Goal: Transaction & Acquisition: Purchase product/service

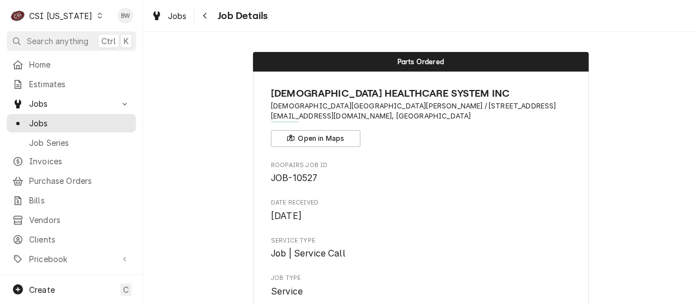
click at [63, 11] on div "CSI [US_STATE]" at bounding box center [60, 16] width 63 height 12
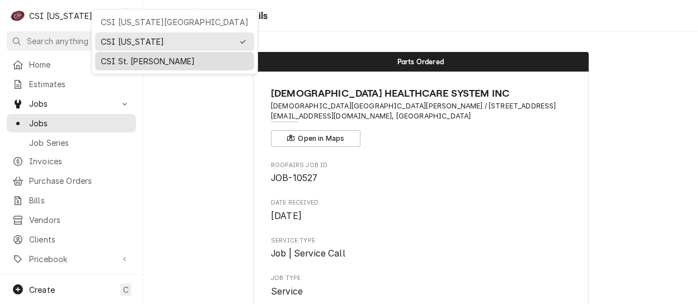
click at [129, 52] on div "CSI St. [PERSON_NAME]" at bounding box center [174, 61] width 159 height 18
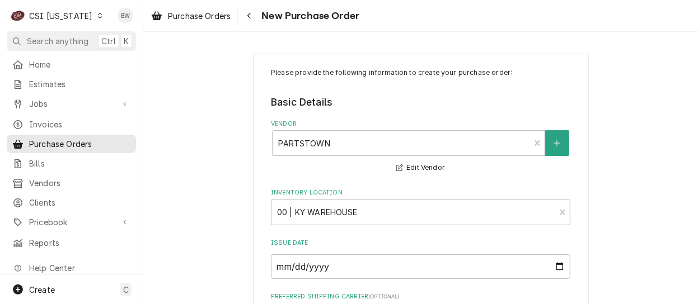
scroll to position [336, 0]
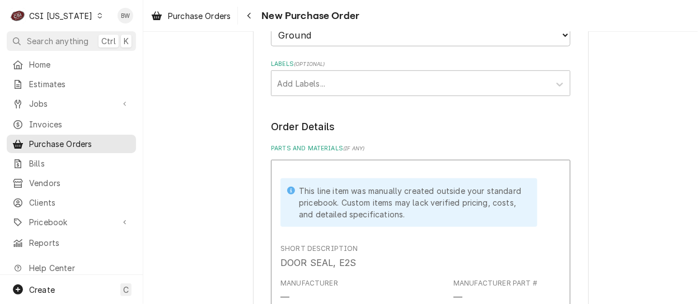
click at [97, 16] on icon "Dynamic Content Wrapper" at bounding box center [99, 16] width 5 height 6
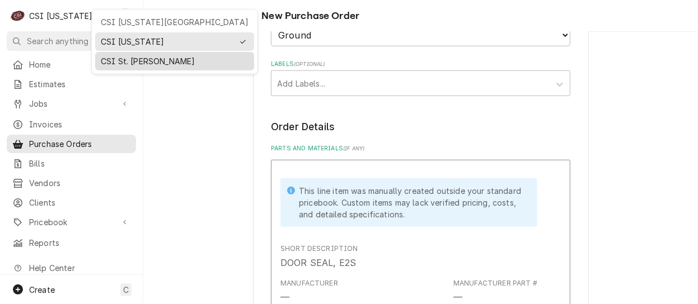
click at [101, 56] on div "CSI St. [PERSON_NAME]" at bounding box center [175, 61] width 148 height 12
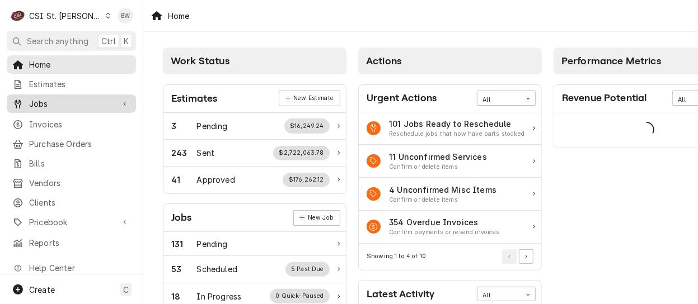
click at [49, 103] on span "Jobs" at bounding box center [71, 104] width 84 height 12
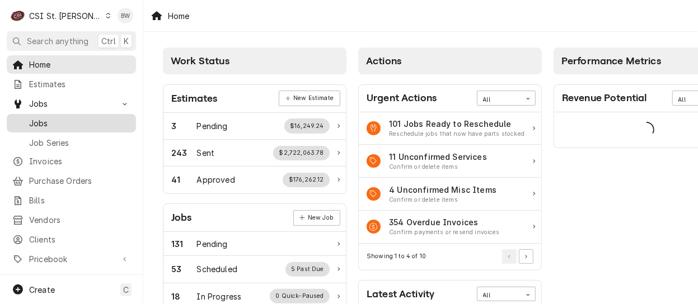
click at [49, 119] on span "Jobs" at bounding box center [79, 123] width 101 height 12
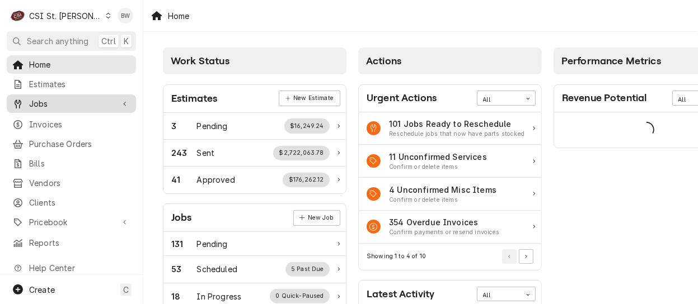
click at [65, 102] on span "Jobs" at bounding box center [71, 104] width 84 height 12
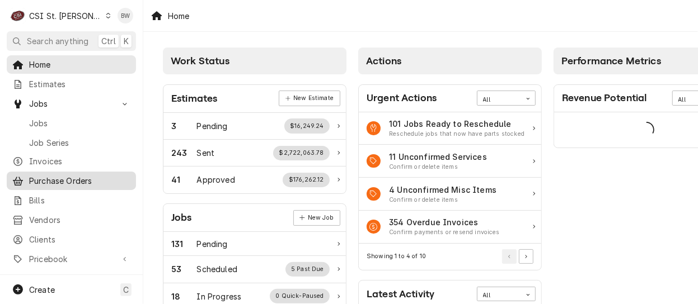
click at [54, 176] on span "Purchase Orders" at bounding box center [79, 181] width 101 height 12
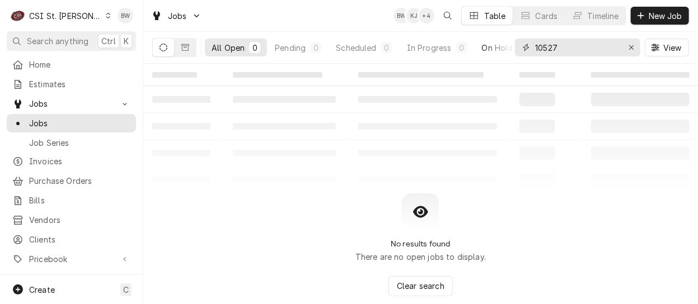
drag, startPoint x: 582, startPoint y: 45, endPoint x: 488, endPoint y: 49, distance: 93.5
click at [488, 49] on div "All Open 0 Pending 0 Scheduled 0 In Progress 0 On Hold 0 Completed 0 10527 View" at bounding box center [420, 47] width 536 height 31
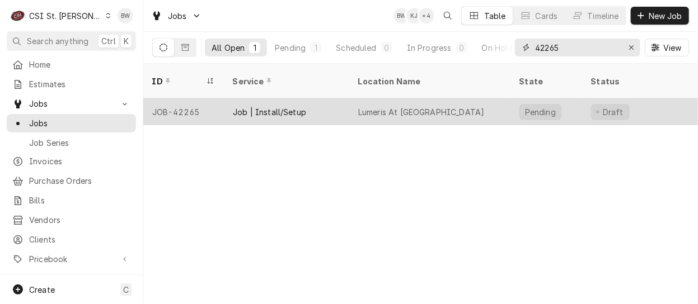
type input "42265"
click at [182, 98] on div "JOB-42265" at bounding box center [183, 111] width 81 height 27
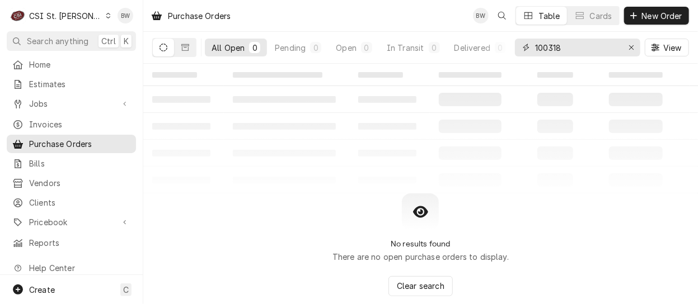
drag, startPoint x: 578, startPoint y: 50, endPoint x: 516, endPoint y: 49, distance: 62.7
click at [516, 49] on div "100318" at bounding box center [577, 48] width 125 height 18
type input "c"
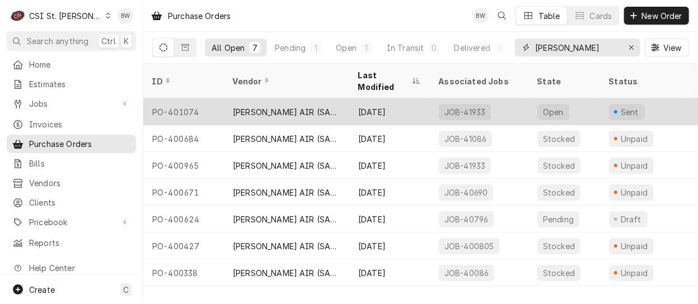
type input "koch"
click at [186, 98] on div "PO-401074" at bounding box center [183, 111] width 81 height 27
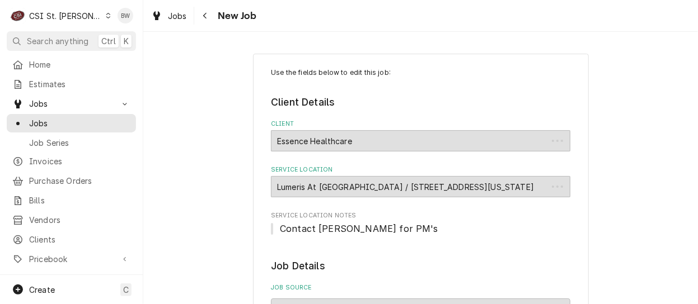
type textarea "x"
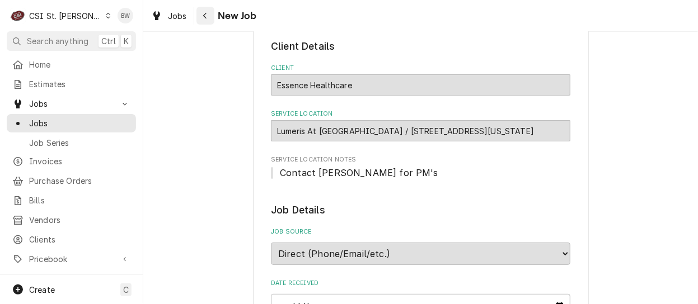
click at [205, 17] on icon "Navigate back" at bounding box center [205, 16] width 5 height 8
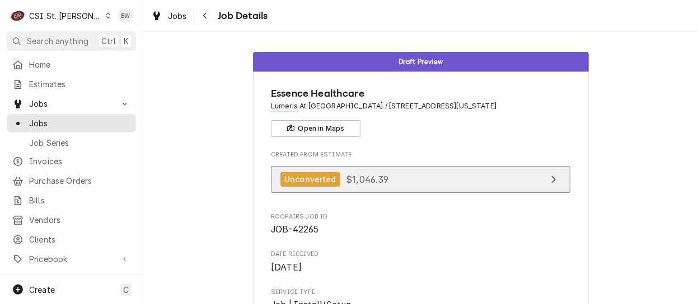
click at [338, 175] on div "Unconverted $1,046.39" at bounding box center [334, 179] width 109 height 15
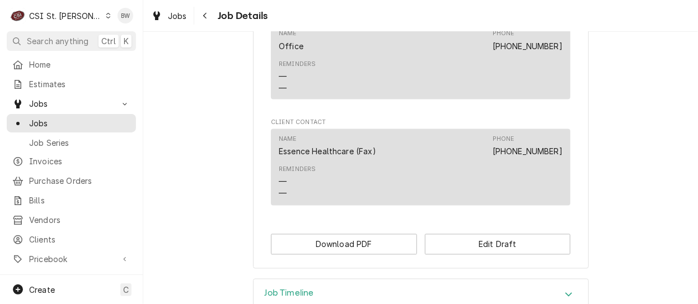
scroll to position [895, 0]
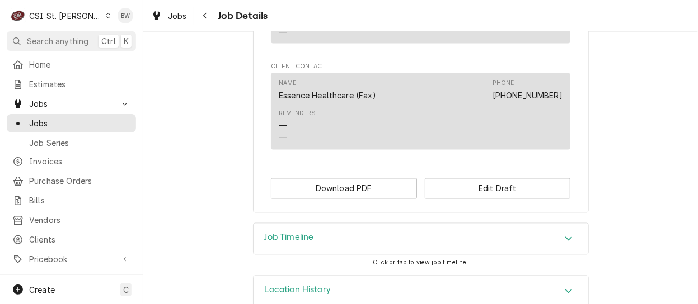
click at [106, 18] on icon "Dynamic Content Wrapper" at bounding box center [108, 16] width 5 height 6
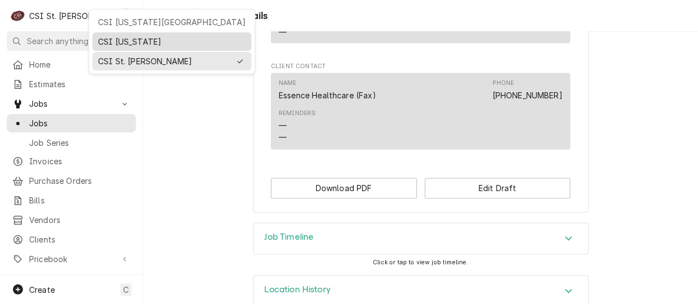
click at [107, 44] on div "CSI Kentucky" at bounding box center [172, 42] width 148 height 12
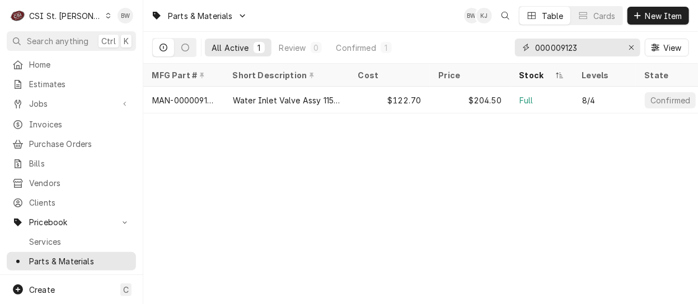
drag, startPoint x: 585, startPoint y: 49, endPoint x: 526, endPoint y: 49, distance: 58.7
click at [526, 49] on div "000009123" at bounding box center [577, 48] width 125 height 18
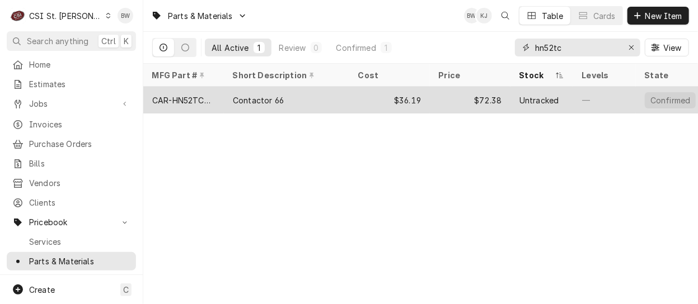
type input "hn52tc"
click at [201, 98] on div "CAR-HN52TC040" at bounding box center [183, 101] width 63 height 12
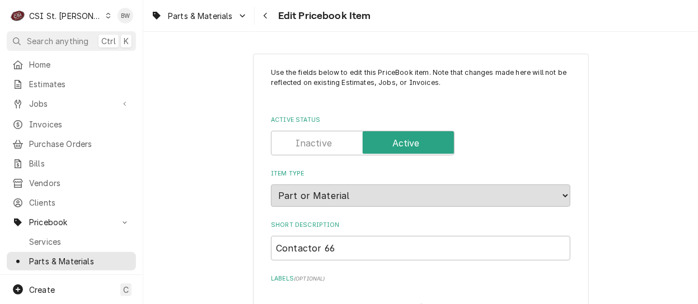
type textarea "x"
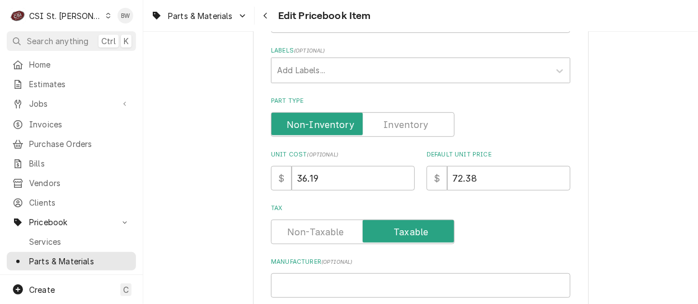
scroll to position [280, 0]
click at [407, 124] on label "Part Type" at bounding box center [362, 124] width 183 height 25
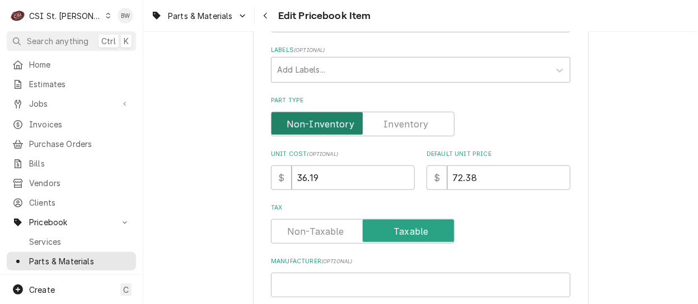
click at [407, 124] on input "Part Type" at bounding box center [362, 124] width 173 height 25
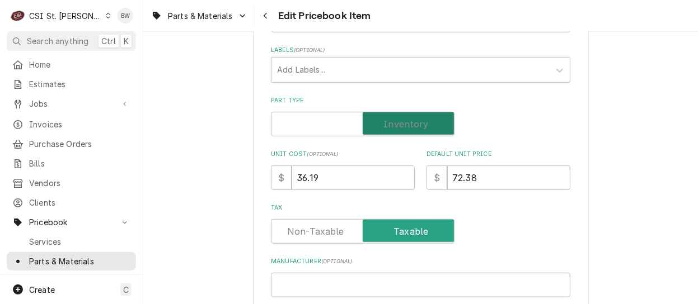
checkbox input "true"
type textarea "x"
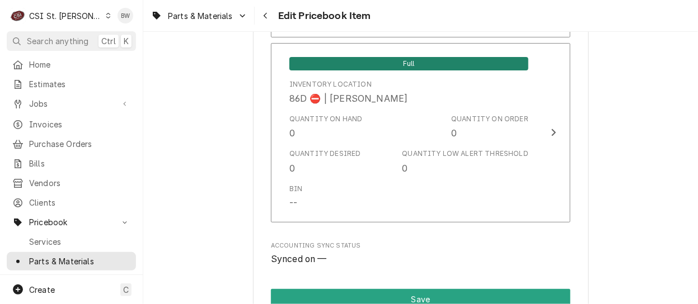
scroll to position [9510, 0]
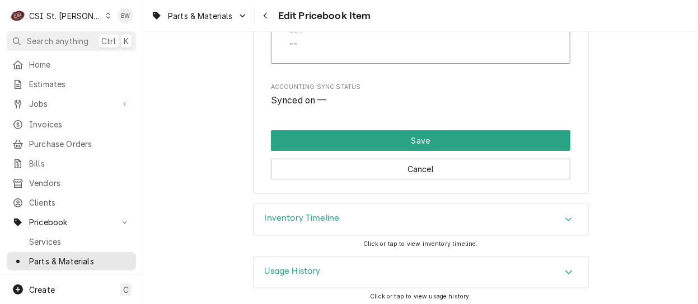
click at [336, 214] on div "Inventory Timeline" at bounding box center [420, 219] width 335 height 31
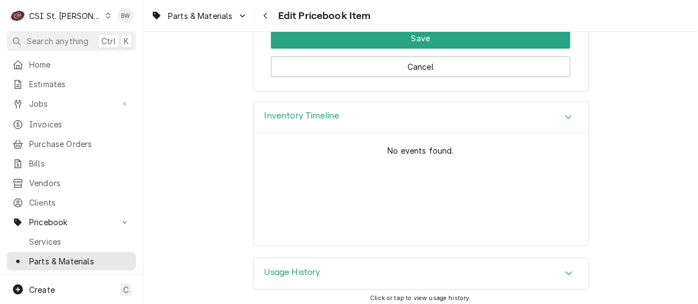
scroll to position [9613, 0]
click at [286, 266] on h3 "Usage History" at bounding box center [293, 271] width 56 height 11
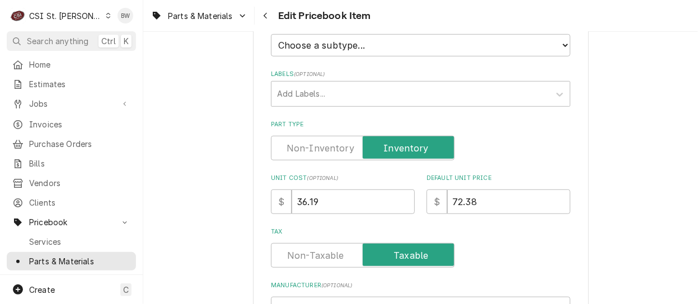
scroll to position [0, 0]
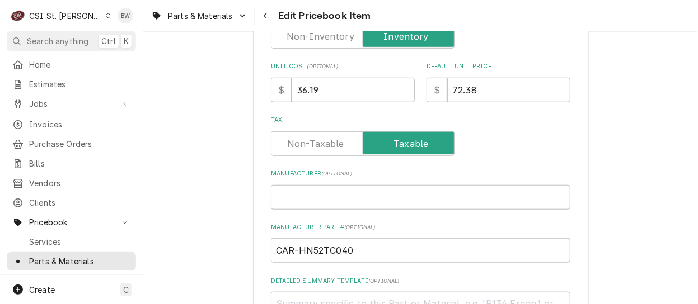
scroll to position [392, 0]
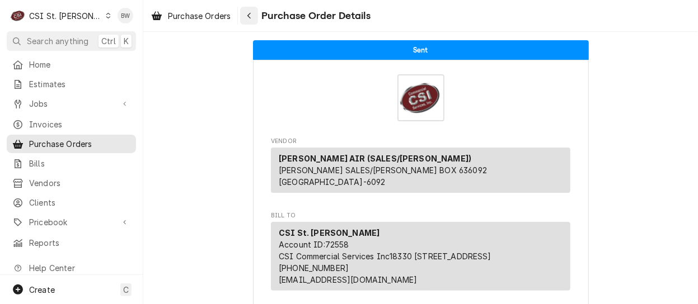
click at [249, 17] on icon "Navigate back" at bounding box center [249, 16] width 5 height 8
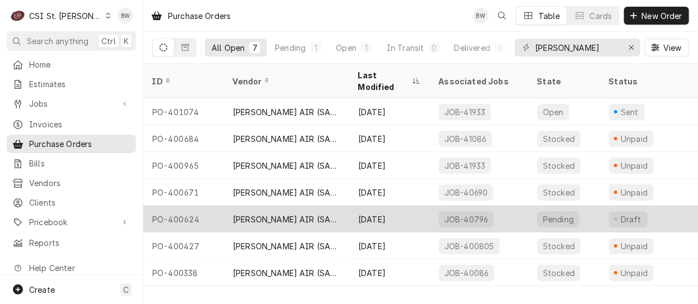
click at [186, 206] on div "PO-400624" at bounding box center [183, 219] width 81 height 27
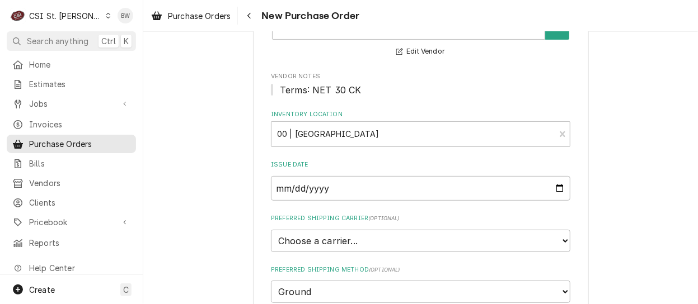
scroll to position [112, 0]
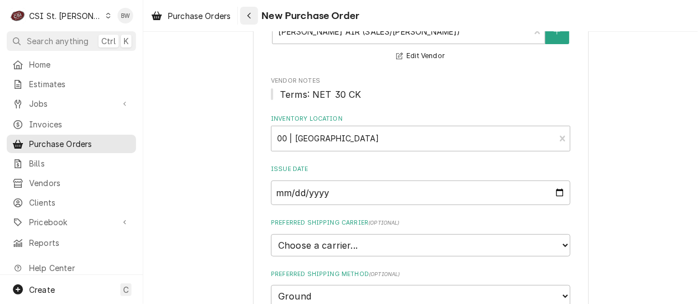
click at [253, 21] on button "Navigate back" at bounding box center [249, 16] width 18 height 18
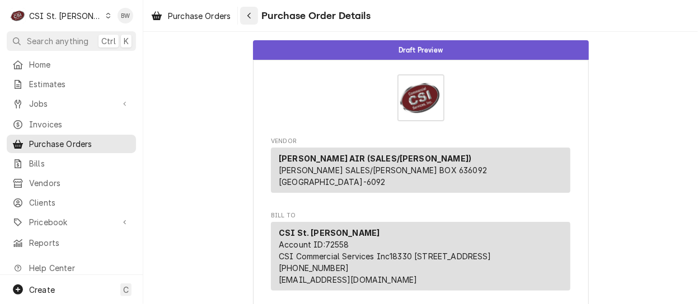
click at [248, 18] on icon "Navigate back" at bounding box center [249, 16] width 5 height 8
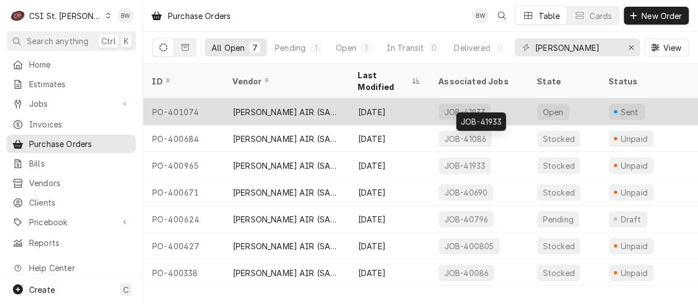
click at [467, 106] on div "JOB-41933" at bounding box center [464, 112] width 43 height 12
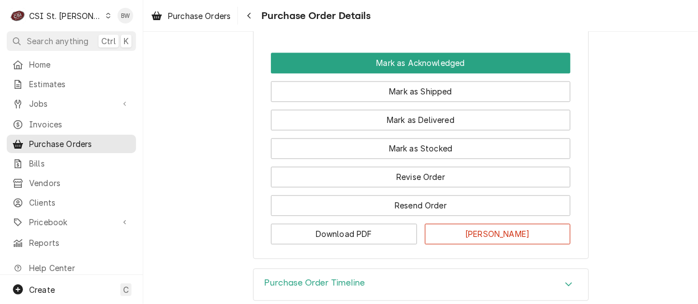
scroll to position [1063, 0]
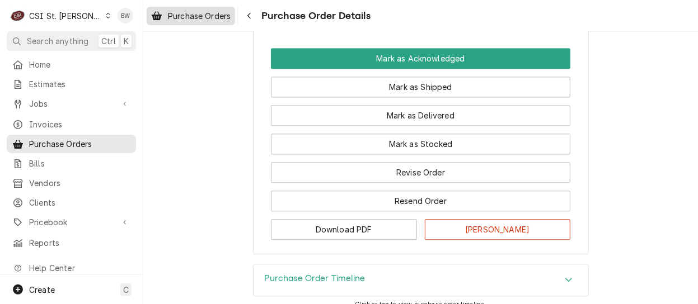
click at [204, 19] on span "Purchase Orders" at bounding box center [199, 16] width 63 height 12
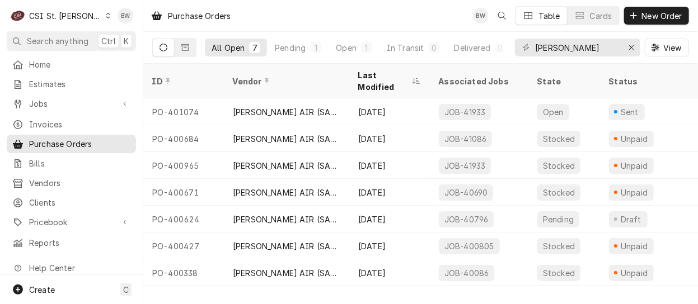
click at [290, 18] on div "Purchase Orders BW Table Cards New Order" at bounding box center [420, 15] width 554 height 31
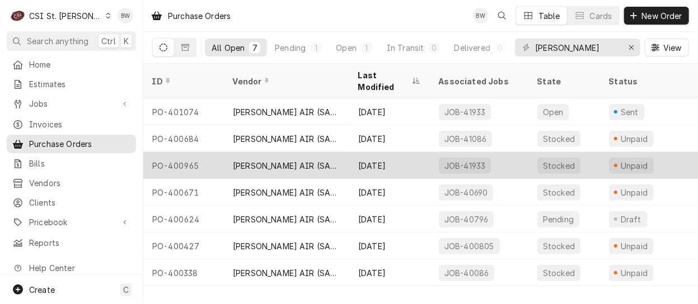
drag, startPoint x: 427, startPoint y: 156, endPoint x: 434, endPoint y: 163, distance: 9.9
click at [428, 156] on div "[DATE]" at bounding box center [389, 165] width 81 height 27
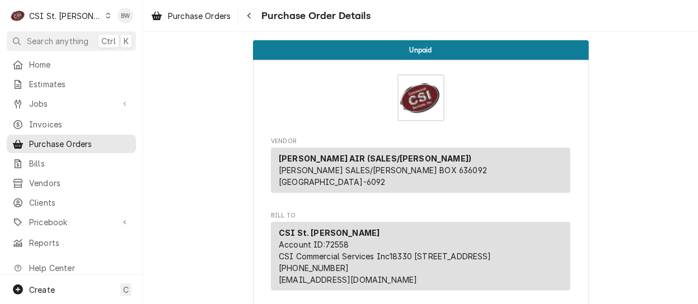
click at [105, 13] on div "Dynamic Content Wrapper" at bounding box center [108, 16] width 6 height 8
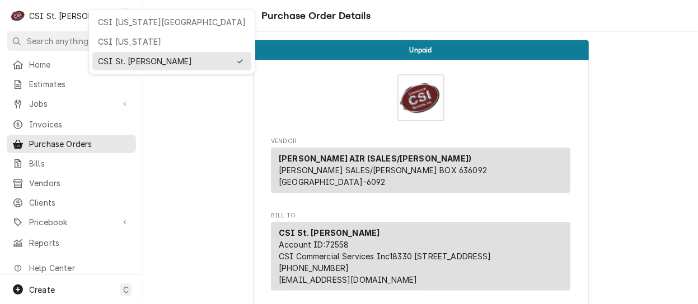
click at [112, 23] on div "CSI [US_STATE][GEOGRAPHIC_DATA]" at bounding box center [172, 22] width 148 height 12
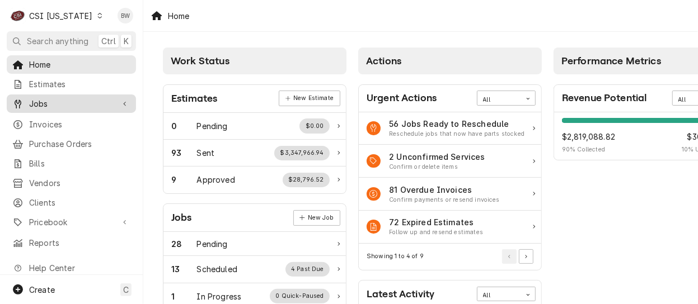
click at [64, 100] on span "Jobs" at bounding box center [71, 104] width 84 height 12
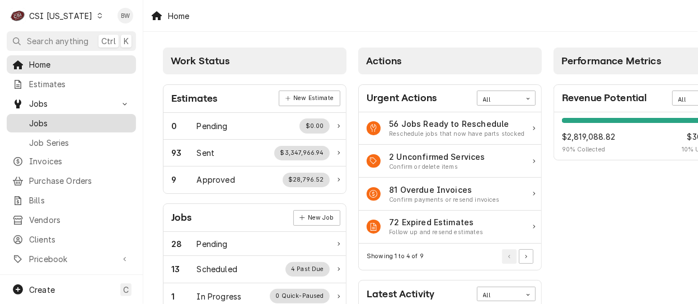
click at [52, 117] on span "Jobs" at bounding box center [79, 123] width 101 height 12
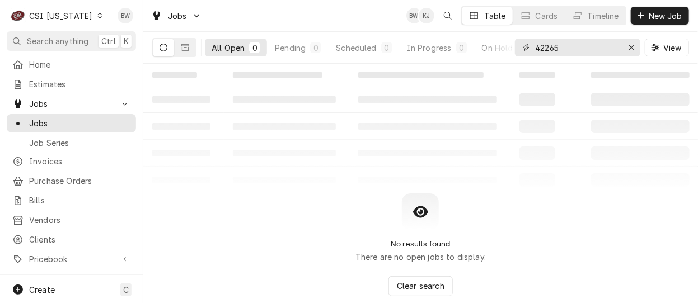
drag, startPoint x: 577, startPoint y: 51, endPoint x: 522, endPoint y: 50, distance: 54.3
click at [524, 51] on div "42265" at bounding box center [577, 48] width 125 height 18
click at [563, 49] on input "10543" at bounding box center [577, 48] width 84 height 18
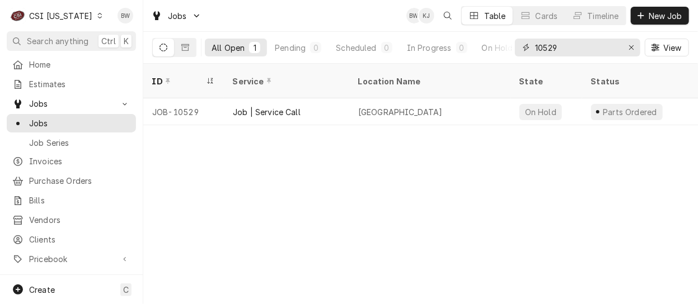
type input "10529"
click at [97, 15] on icon "Dynamic Content Wrapper" at bounding box center [99, 16] width 5 height 6
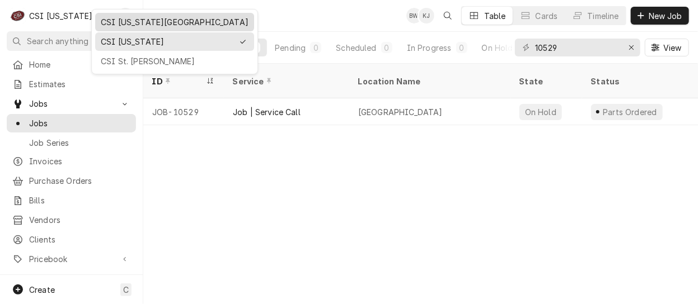
click at [101, 23] on div "CSI [US_STATE][GEOGRAPHIC_DATA]" at bounding box center [175, 22] width 148 height 12
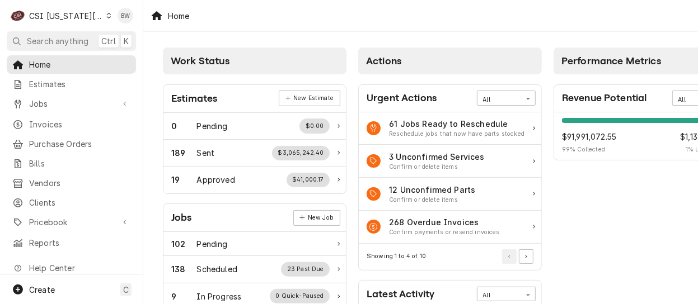
click at [107, 17] on icon "Dynamic Content Wrapper" at bounding box center [109, 16] width 4 height 6
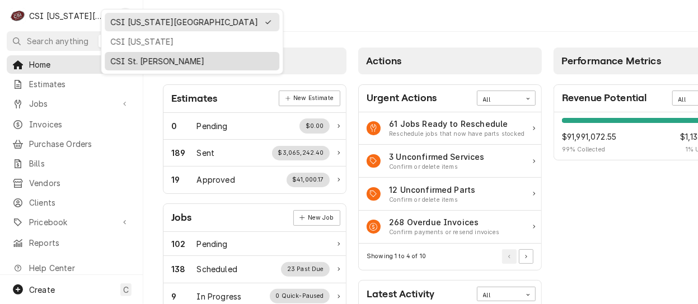
click at [114, 56] on div "CSI St. [PERSON_NAME]" at bounding box center [191, 61] width 163 height 12
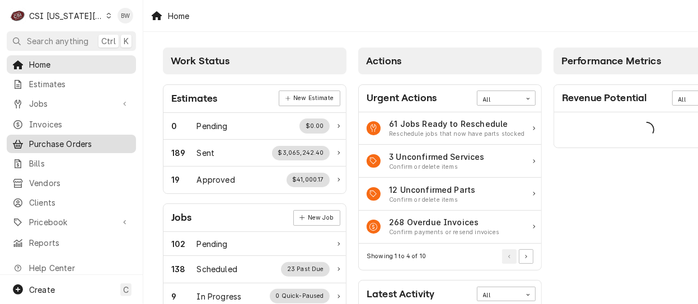
click at [56, 138] on span "Purchase Orders" at bounding box center [79, 144] width 101 height 12
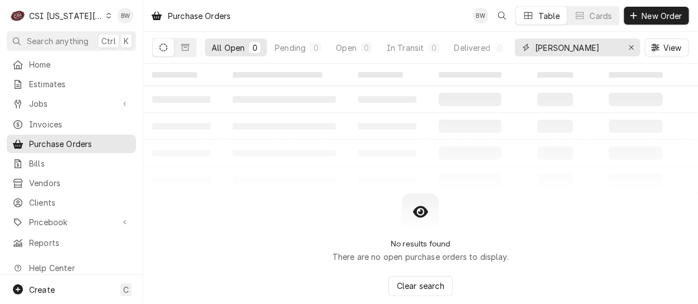
drag, startPoint x: 569, startPoint y: 48, endPoint x: 522, endPoint y: 51, distance: 47.2
click at [522, 51] on div "[PERSON_NAME]" at bounding box center [577, 48] width 125 height 18
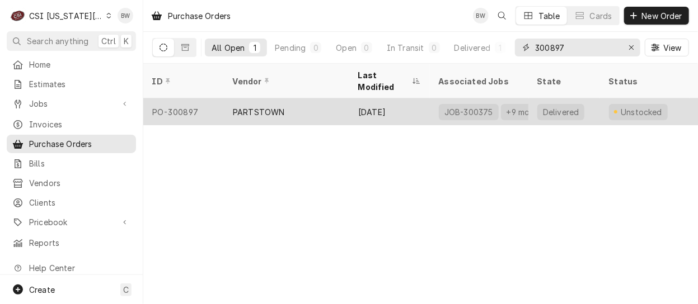
type input "300897"
click at [195, 98] on div "PO-300897" at bounding box center [183, 111] width 81 height 27
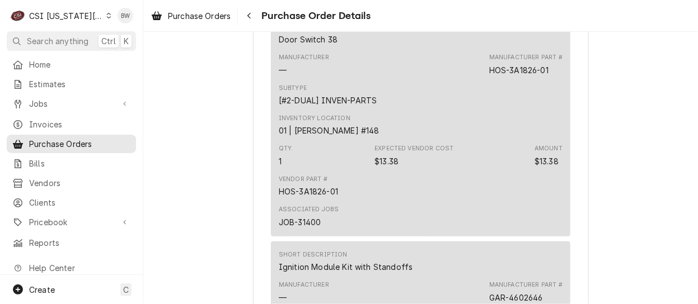
scroll to position [4084, 0]
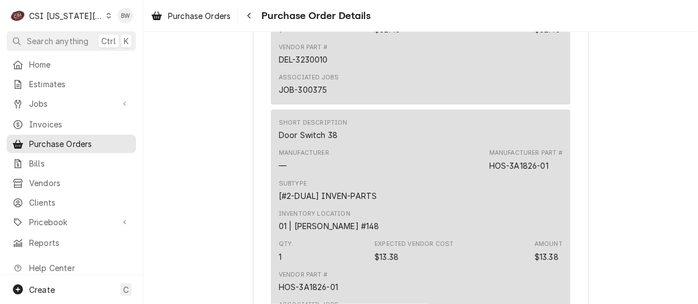
scroll to position [3972, 0]
click at [252, 18] on icon "Navigate back" at bounding box center [249, 16] width 5 height 8
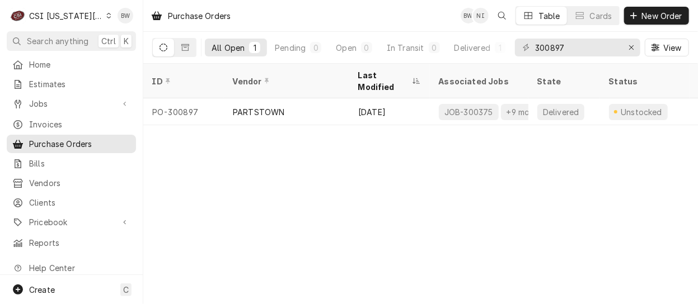
click at [106, 18] on icon "Dynamic Content Wrapper" at bounding box center [108, 16] width 5 height 6
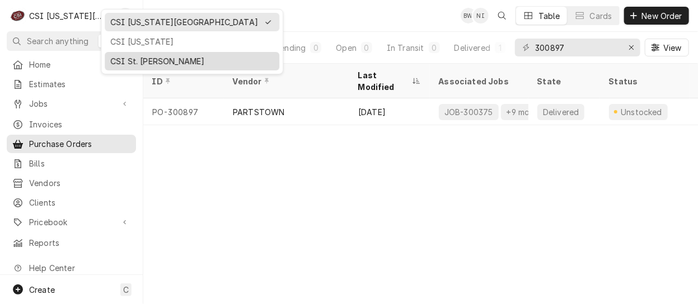
click at [121, 59] on div "CSI St. [PERSON_NAME]" at bounding box center [191, 61] width 163 height 12
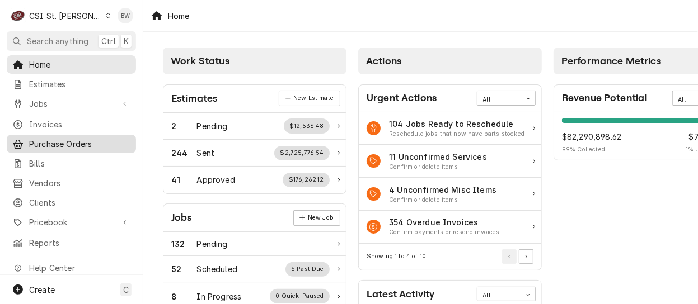
click at [75, 142] on span "Purchase Orders" at bounding box center [79, 144] width 101 height 12
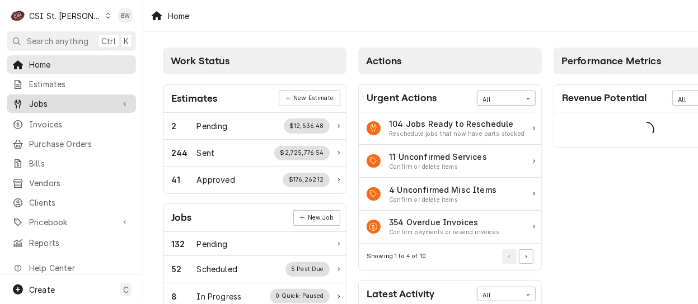
click at [74, 100] on span "Jobs" at bounding box center [71, 104] width 84 height 12
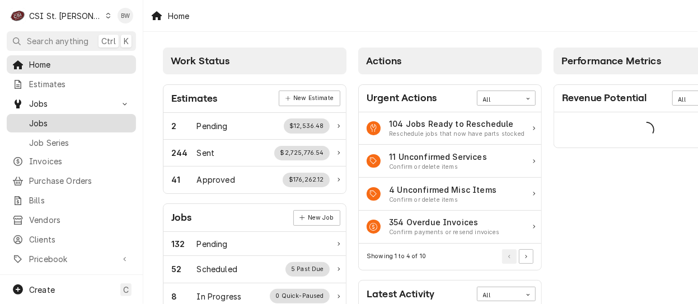
click at [71, 123] on span "Jobs" at bounding box center [79, 123] width 101 height 12
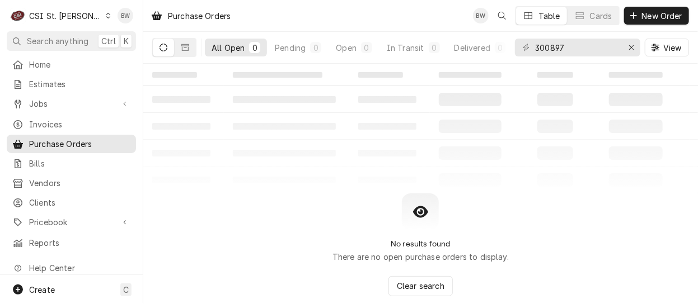
click at [251, 20] on div "Purchase Orders BW Table Cards New Order" at bounding box center [420, 15] width 554 height 31
drag, startPoint x: 576, startPoint y: 50, endPoint x: 478, endPoint y: 51, distance: 97.3
click at [478, 51] on div "All Open 0 Pending 0 Open 0 In Transit 0 Delivered 0 Stocked 0 300897 View" at bounding box center [420, 47] width 536 height 31
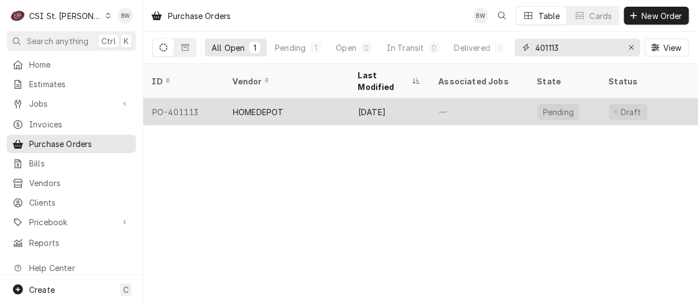
type input "401113"
click at [196, 98] on div "PO-401113" at bounding box center [183, 111] width 81 height 27
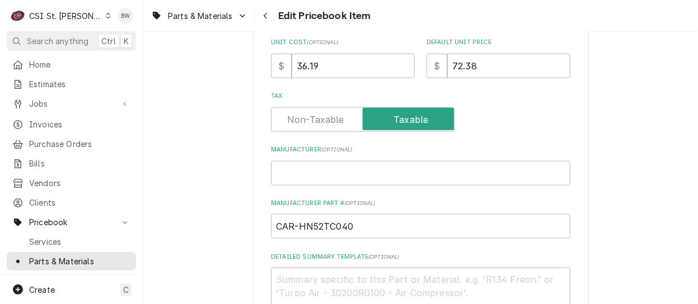
scroll to position [224, 0]
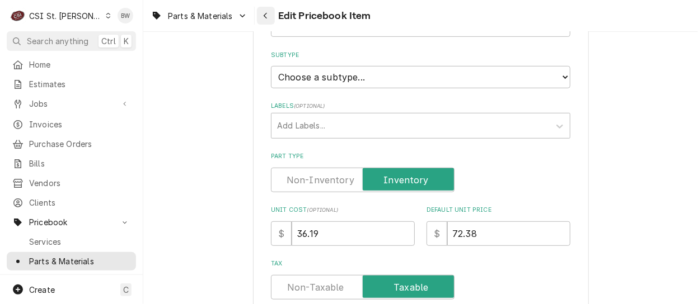
click at [265, 16] on icon "Navigate back" at bounding box center [264, 16] width 3 height 6
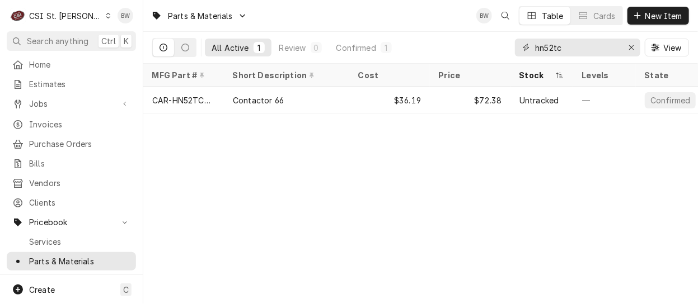
drag, startPoint x: 568, startPoint y: 52, endPoint x: 507, endPoint y: 52, distance: 61.0
click at [507, 52] on div "All Active 1 Review 0 Confirmed 1 hn52tc View" at bounding box center [420, 47] width 536 height 31
paste input "00c30-123d-03"
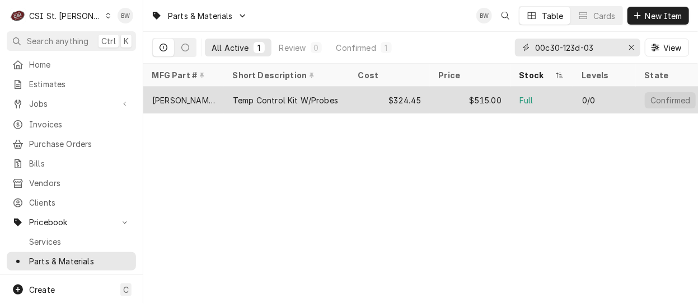
type input "00c30-123d-03"
click at [198, 98] on div "BEV-00C30-123D-03" at bounding box center [183, 101] width 63 height 12
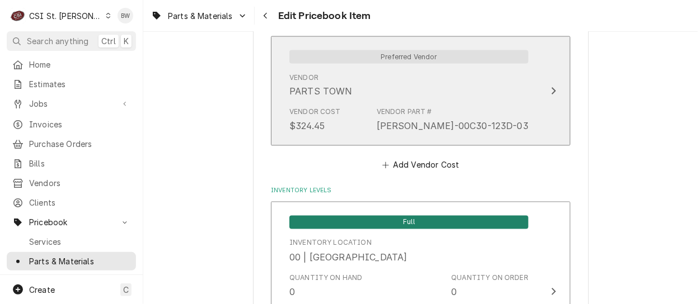
scroll to position [839, 0]
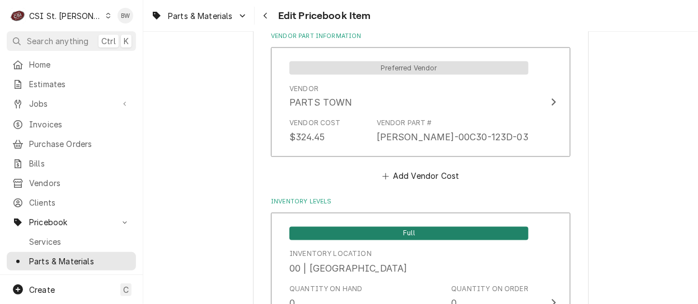
type textarea "x"
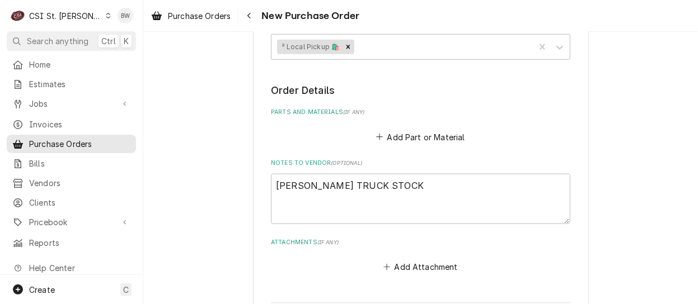
scroll to position [394, 0]
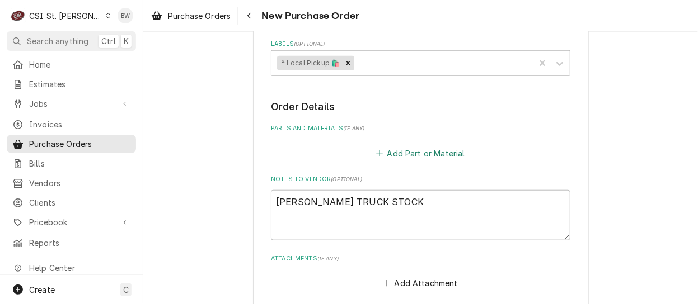
click at [395, 150] on button "Add Part or Material" at bounding box center [420, 153] width 92 height 16
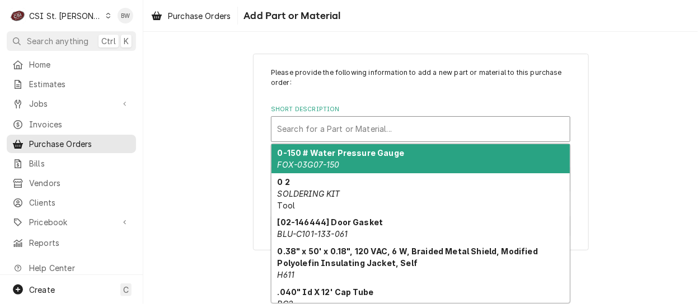
click at [331, 128] on div "Short Description" at bounding box center [420, 129] width 287 height 20
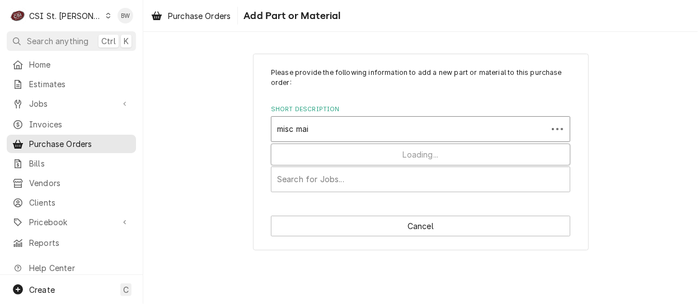
type input "misc main"
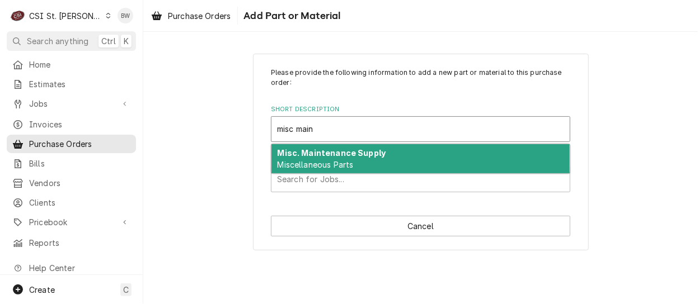
click at [326, 154] on strong "Misc. Maintenance Supply" at bounding box center [331, 153] width 109 height 10
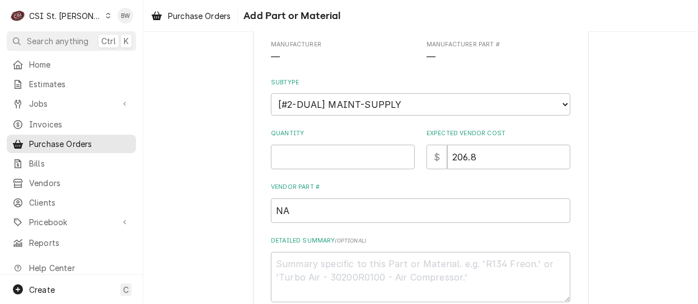
scroll to position [168, 0]
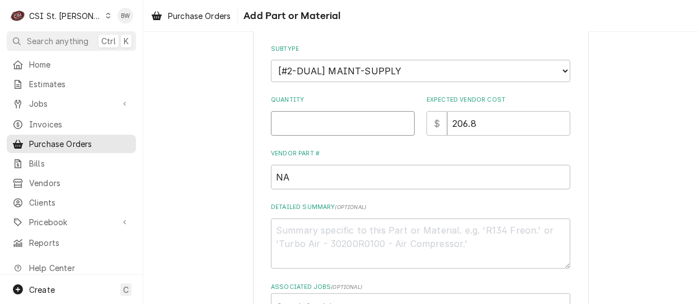
click at [289, 125] on input "Quantity" at bounding box center [343, 123] width 144 height 25
type textarea "x"
type input "1"
click at [478, 120] on input "206.8" at bounding box center [508, 123] width 123 height 25
type textarea "x"
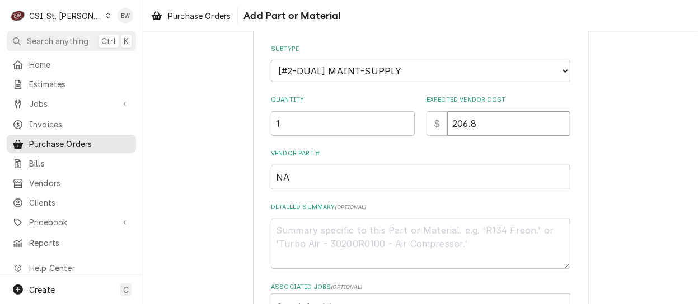
type input "206"
type textarea "x"
type input "20"
type textarea "x"
type input "2"
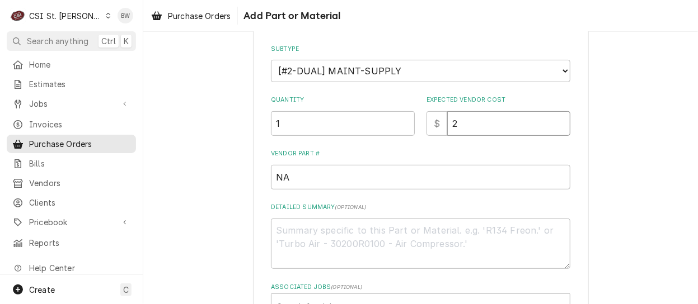
type textarea "x"
type input "2"
type textarea "x"
type input "23"
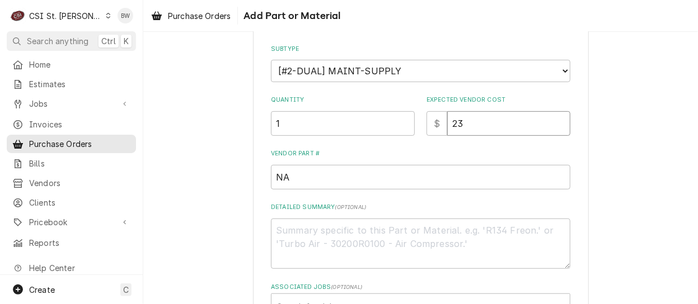
type textarea "x"
type input "230"
type textarea "x"
type input "230.1"
type textarea "x"
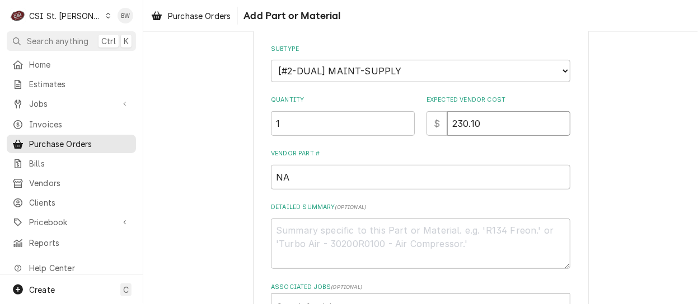
type input "230.10"
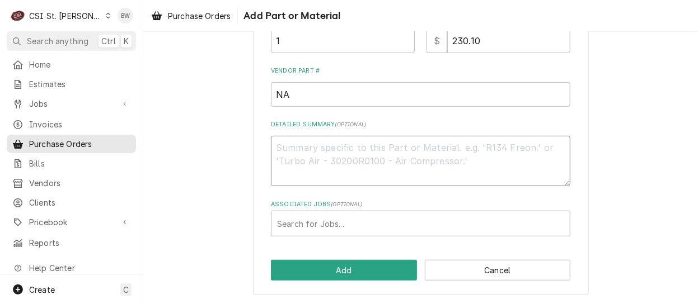
click at [294, 148] on textarea "Detailed Summary ( optional )" at bounding box center [420, 161] width 299 height 50
type textarea "x"
type textarea "K"
type textarea "x"
type textarea "Ke"
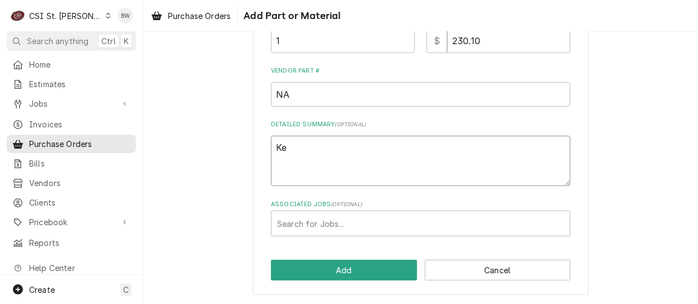
type textarea "x"
type textarea "Kev"
type textarea "x"
type textarea "Kevi"
type textarea "x"
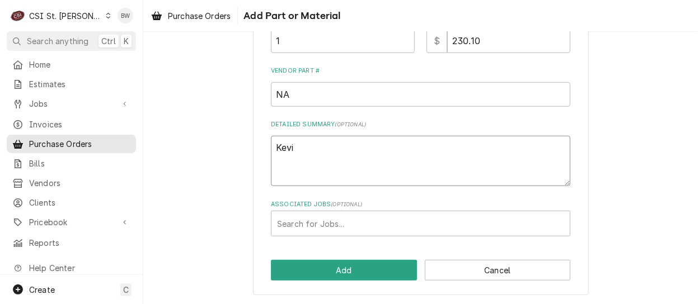
type textarea "Kevin"
type textarea "x"
type textarea "Kevin"
type textarea "x"
type textarea "Kevin F"
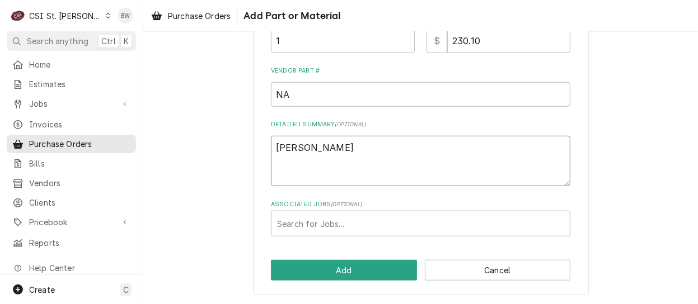
type textarea "x"
type textarea "Kevin F"
type textarea "x"
type textarea "Kevin F t"
type textarea "x"
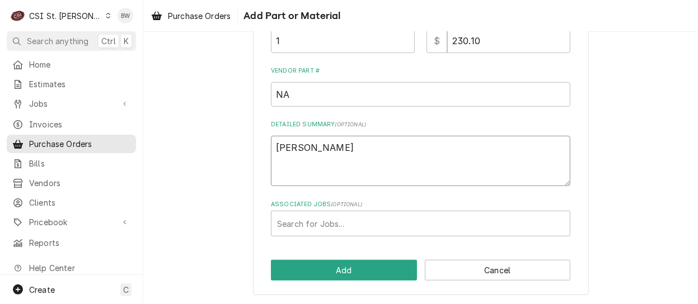
type textarea "Kevin F tr"
type textarea "x"
type textarea "Kevin F tru"
type textarea "x"
type textarea "Kevin F truc"
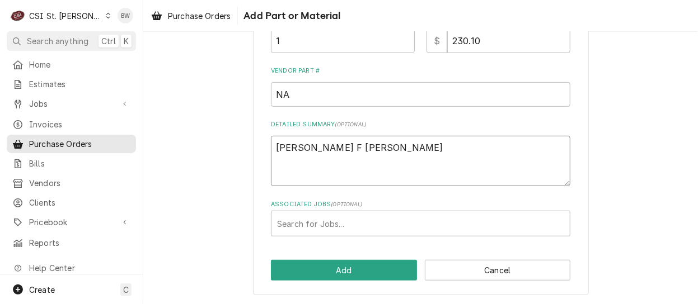
type textarea "x"
type textarea "Kevin F truck"
type textarea "x"
type textarea "Kevin F truck"
type textarea "x"
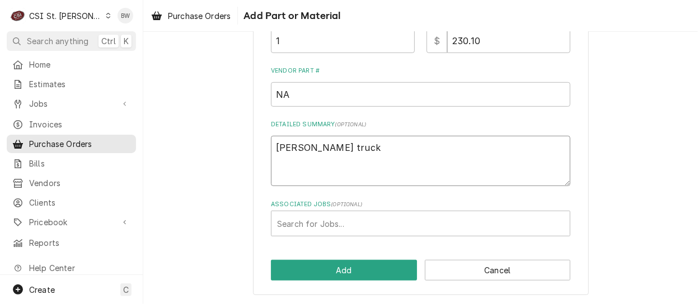
type textarea "Kevin F truck s"
type textarea "x"
type textarea "Kevin F truck st"
type textarea "x"
type textarea "Kevin F truck sto"
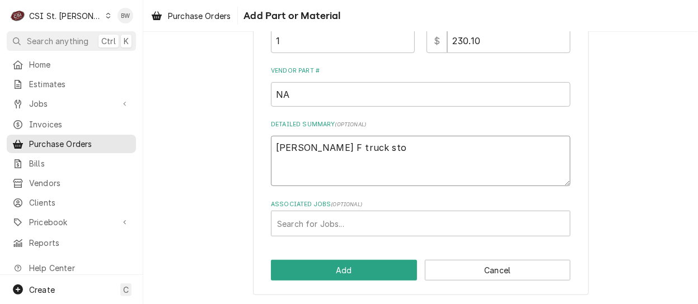
type textarea "x"
type textarea "Kevin F truck stoc"
type textarea "x"
type textarea "Kevin F truck stock"
type textarea "x"
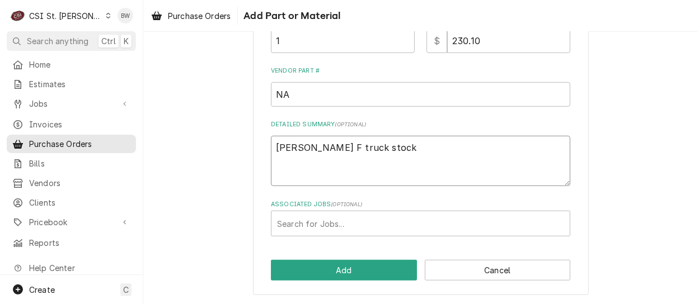
type textarea "Kevin F truck stock,"
type textarea "x"
type textarea "Kevin F truck stock,"
type textarea "x"
type textarea "Kevin F truck stock, b"
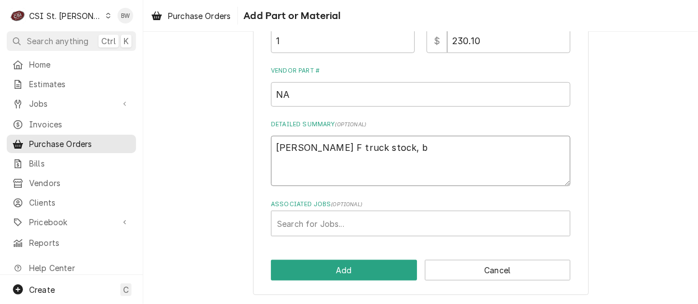
type textarea "x"
type textarea "Kevin F truck stock, ba"
type textarea "x"
type textarea "Kevin F truck stock, bat"
type textarea "x"
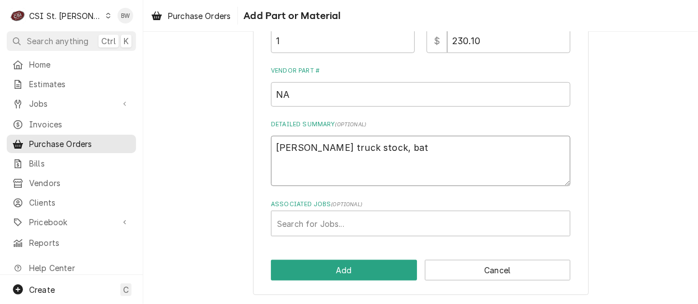
type textarea "Kevin F truck stock, batt"
type textarea "x"
type textarea "Kevin F truck stock, batte"
type textarea "x"
type textarea "Kevin F truck stock, batter"
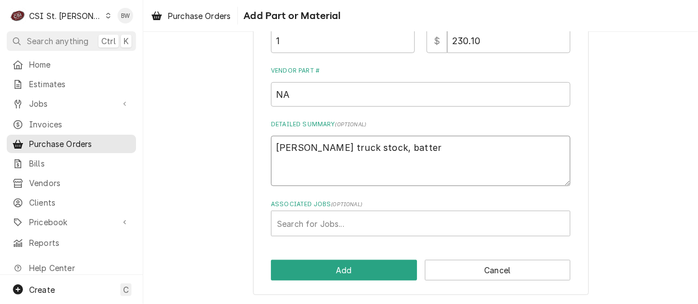
type textarea "x"
type textarea "Kevin F truck stock, batteri"
type textarea "x"
type textarea "Kevin F truck stock, batterie"
type textarea "x"
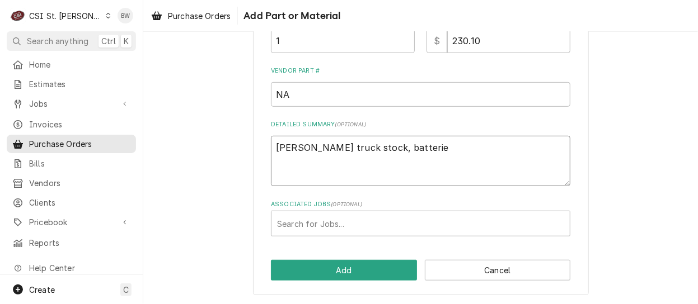
type textarea "Kevin F truck stock, batteries"
type textarea "x"
type textarea "Kevin F truck stock, batteries"
type textarea "x"
type textarea "Kevin F truck stock, batteries c"
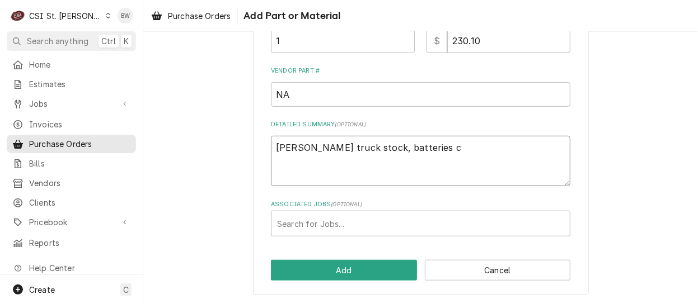
type textarea "x"
type textarea "Kevin F truck stock, batteries cb"
type textarea "x"
type textarea "Kevin F truck stock, batteries cbl"
type textarea "x"
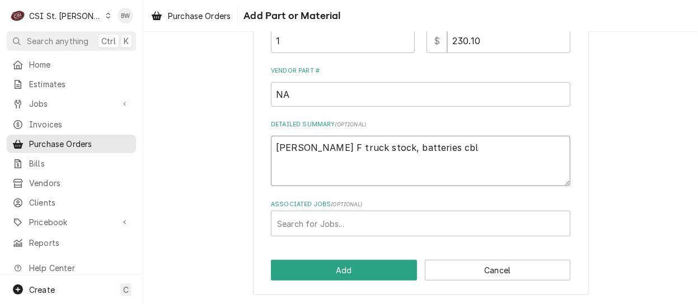
type textarea "Kevin F truck stock, batteries cble"
type textarea "x"
type textarea "Kevin F truck stock, batteries cble"
type textarea "x"
type textarea "Kevin F truck stock, batteries cble t"
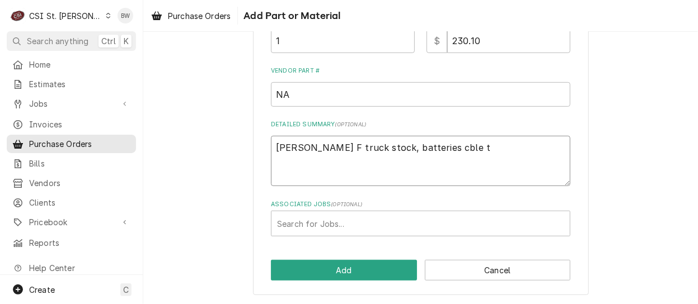
type textarea "x"
type textarea "Kevin F truck stock, batteries cble ti"
type textarea "x"
type textarea "Kevin F truck stock, batteries cble tie"
type textarea "x"
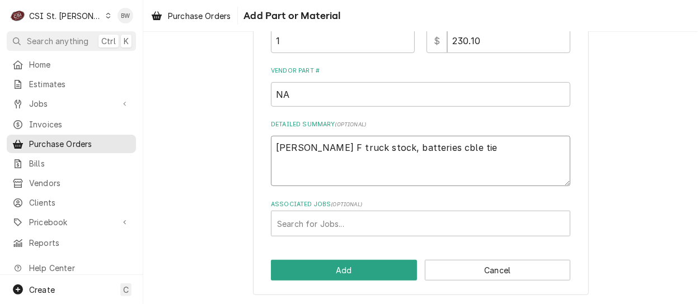
type textarea "Kevin F truck stock, batteries cble ties"
type textarea "x"
type textarea "Kevin F truck stock, batteries cble ties"
type textarea "x"
type textarea "Kevin F truck stock, batteries cble ties c"
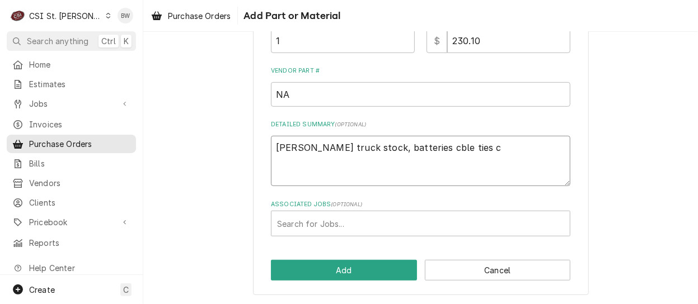
type textarea "x"
type textarea "Kevin F truck stock, batteries cble ties cl"
type textarea "x"
type textarea "Kevin F truck stock, batteries cble ties clo"
type textarea "x"
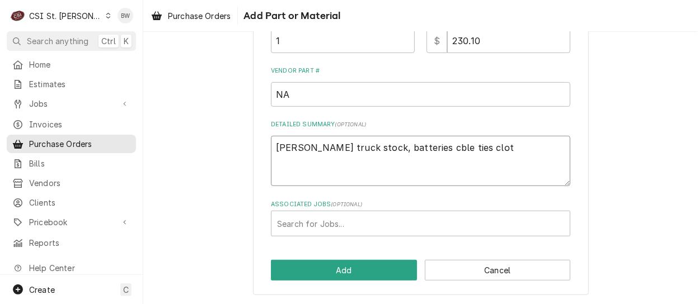
type textarea "Kevin F truck stock, batteries cble ties cloth"
type textarea "x"
type textarea "Kevin F truck stock, batteries cble ties cloth m"
type textarea "x"
type textarea "Kevin F truck stock, batteries cble ties cloth me"
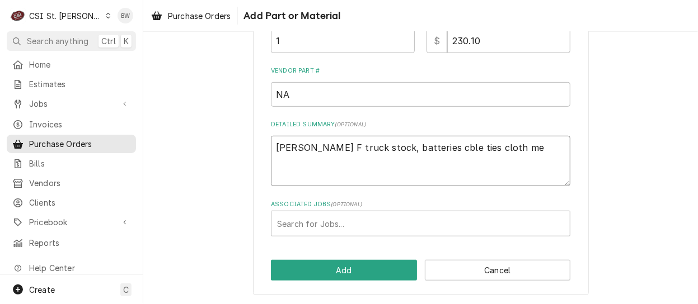
type textarea "x"
type textarea "Kevin F truck stock, batteries cble ties cloth mes"
type textarea "x"
type textarea "Kevin F truck stock, batteries cble ties cloth mesh"
type textarea "x"
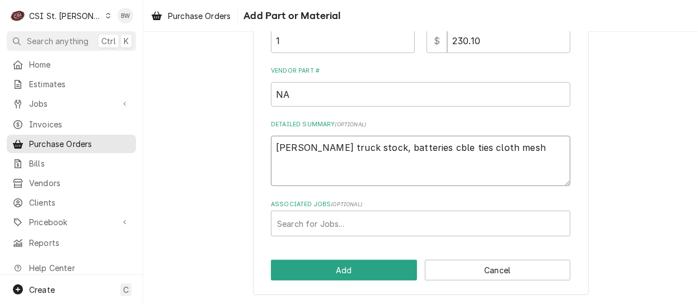
type textarea "Kevin F truck stock, batteries cble ties cloth mesh"
type textarea "x"
type textarea "Kevin F truck stock, batteries cble ties cloth mesh fo"
type textarea "x"
type textarea "Kevin F truck stock, batteries cble ties cloth mesh foi"
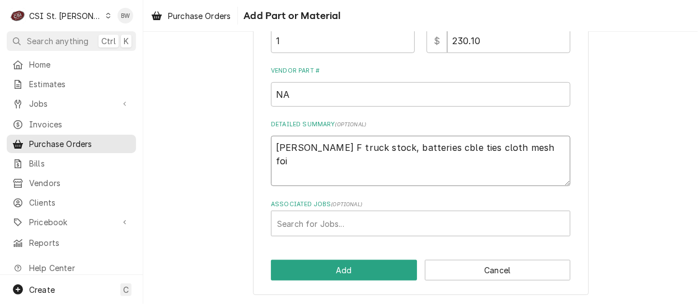
type textarea "x"
type textarea "Kevin F truck stock, batteries cble ties cloth mesh foil"
type textarea "x"
type textarea "Kevin F truck stock, batteries cble ties cloth mesh foil"
type textarea "x"
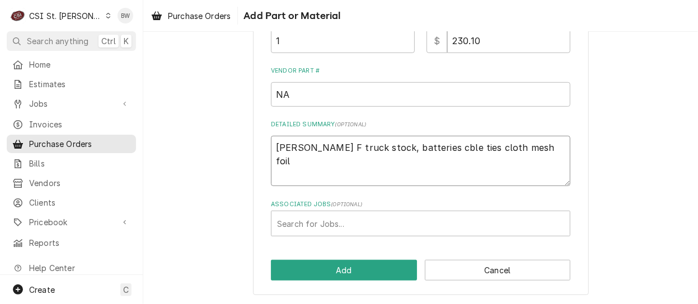
type textarea "Kevin F truck stock, batteries cble ties cloth mesh foil t"
type textarea "x"
type textarea "Kevin F truck stock, batteries cble ties cloth mesh foil ta"
type textarea "x"
type textarea "Kevin F truck stock, batteries cble ties cloth mesh foil tap"
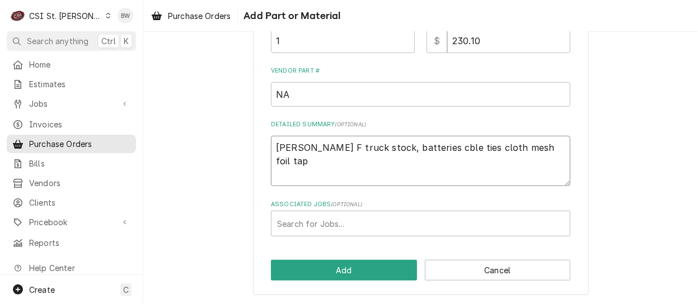
type textarea "x"
type textarea "Kevin F truck stock, batteries cble ties cloth mesh foil tape"
click at [529, 150] on textarea "Kevin F truck stock, batteries cble ties cloth mesh foil tape" at bounding box center [420, 161] width 299 height 50
type textarea "x"
type textarea "Kevin F truck stock, batteries cble ties cloth mesh foil tape"
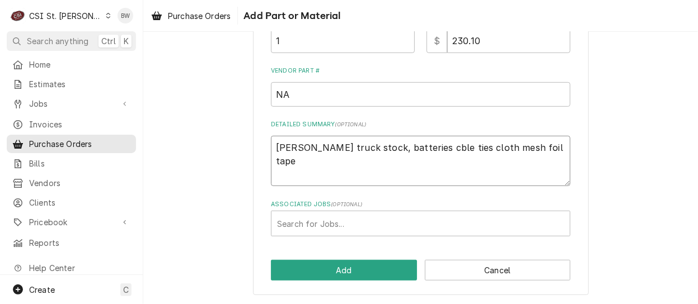
type textarea "x"
type textarea "Kevin F truck stock, batteries cble ties cloth mesh foil tape W"
type textarea "x"
type textarea "Kevin F truck stock, batteries cble ties cloth mesh foil tape WD"
type textarea "x"
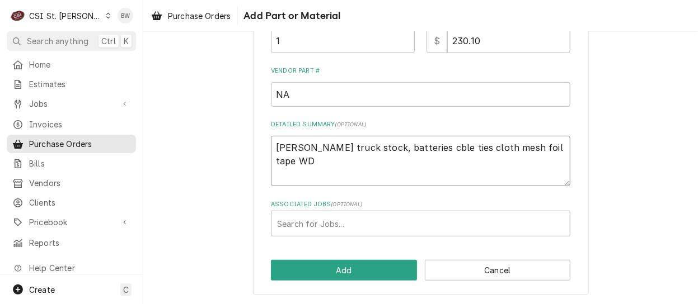
type textarea "Kevin F truck stock, batteries cble ties cloth mesh foil tape WD-"
type textarea "x"
type textarea "Kevin F truck stock, batteries cble ties cloth mesh foil tape WD-4"
type textarea "x"
type textarea "Kevin F truck stock, batteries cble ties cloth mesh foil tape WD-40"
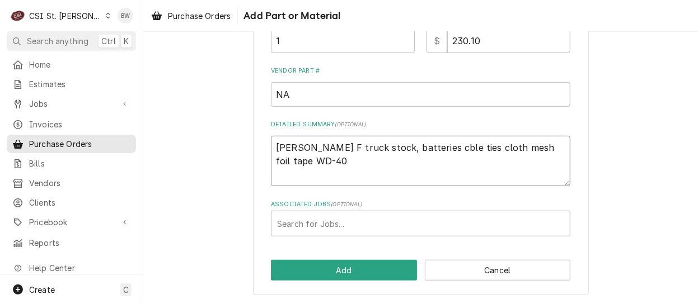
type textarea "x"
type textarea "Kevin F truck stock, batteries cble ties cloth mesh foil tape WD-40"
type textarea "x"
type textarea "Kevin F truck stock, batteries cble ties cloth mesh foil tape WD-40 a"
type textarea "x"
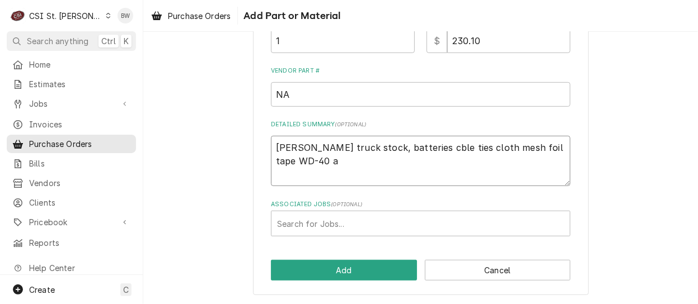
type textarea "Kevin F truck stock, batteries cble ties cloth mesh foil tape WD-40 an"
type textarea "x"
type textarea "Kevin F truck stock, batteries cble ties cloth mesh foil tape WD-40 ang"
type textarea "x"
type textarea "Kevin F truck stock, batteries cble ties cloth mesh foil tape WD-40 angl"
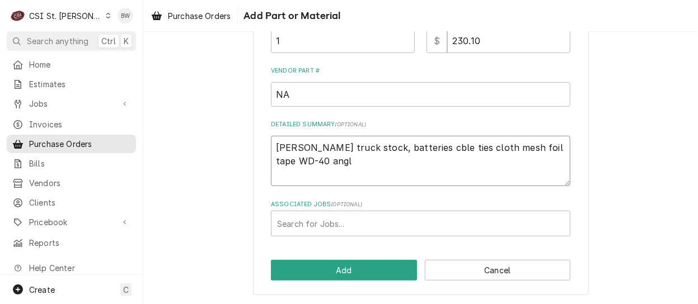
type textarea "x"
type textarea "Kevin F truck stock, batteries cble ties cloth mesh foil tape WD-40 angle"
type textarea "x"
type textarea "Kevin F truck stock, batteries cble ties cloth mesh foil tape WD-40 angle"
type textarea "x"
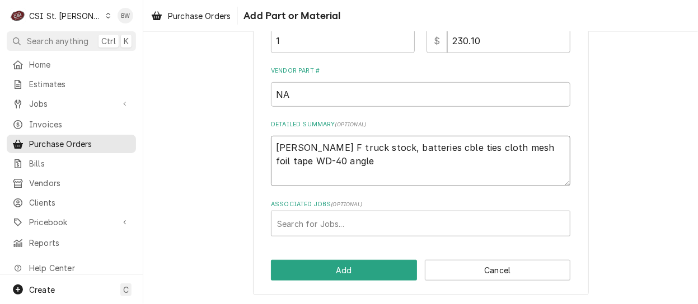
type textarea "Kevin F truck stock, batteries cble ties cloth mesh foil tape WD-40 angle p"
type textarea "x"
type textarea "Kevin F truck stock, batteries cble ties cloth mesh foil tape WD-40 angle pl"
type textarea "x"
type textarea "Kevin F truck stock, batteries cble ties cloth mesh foil tape WD-40 angle plu"
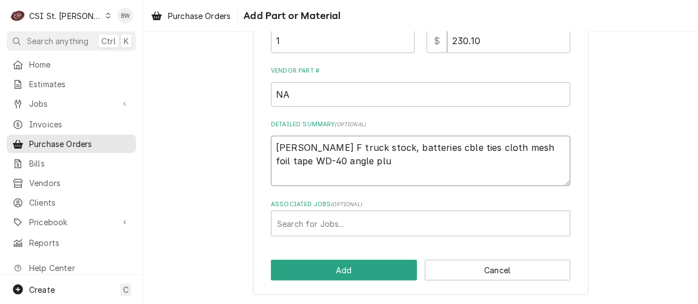
type textarea "x"
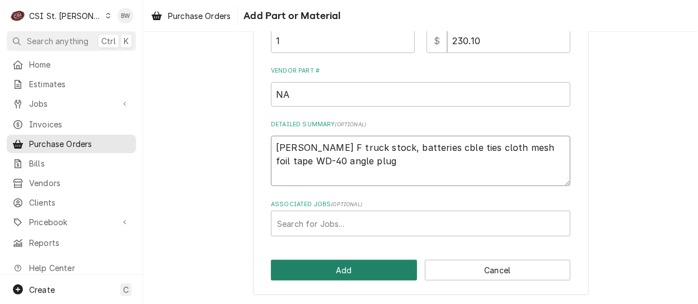
type textarea "[PERSON_NAME] F truck stock, batteries cble ties cloth mesh foil tape WD-40 ang…"
click at [313, 269] on button "Add" at bounding box center [344, 270] width 146 height 21
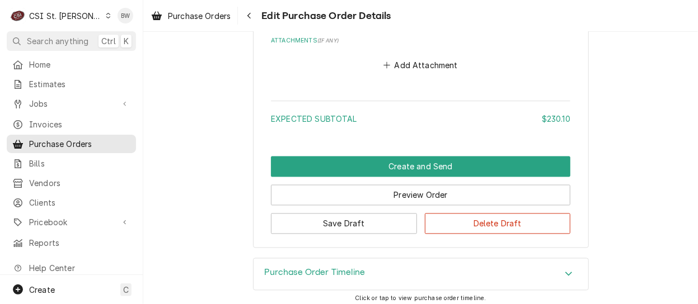
scroll to position [858, 0]
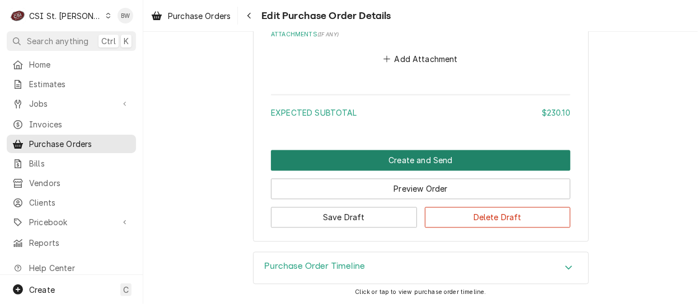
click at [373, 164] on button "Create and Send" at bounding box center [420, 160] width 299 height 21
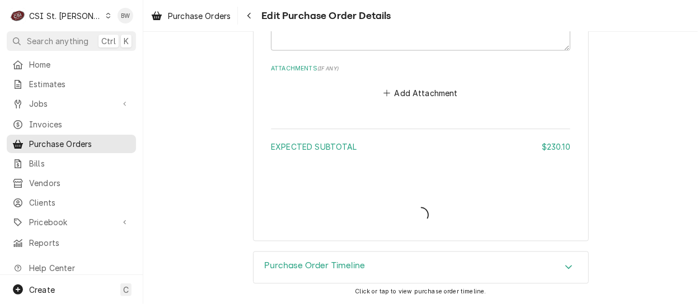
scroll to position [822, 0]
type textarea "x"
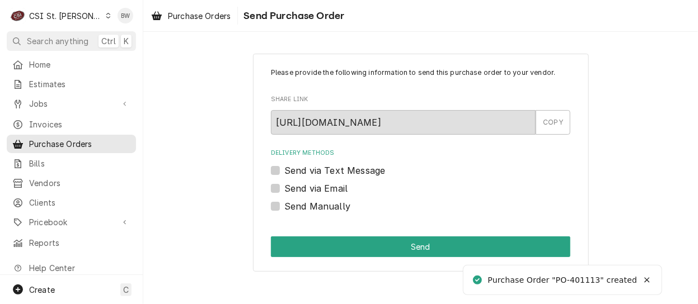
click at [282, 204] on div "Send Manually" at bounding box center [420, 206] width 299 height 13
click at [284, 209] on label "Send Manually" at bounding box center [317, 206] width 66 height 13
click at [284, 209] on input "Send Manually" at bounding box center [433, 212] width 299 height 25
checkbox input "true"
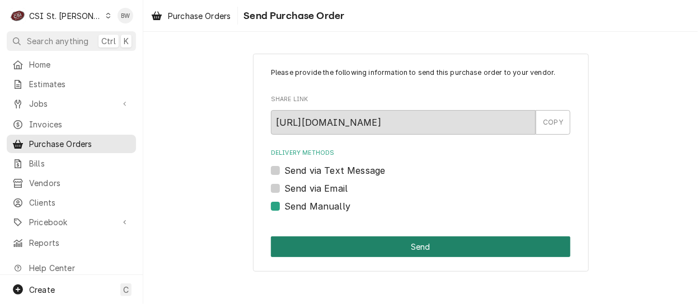
click at [388, 247] on button "Send" at bounding box center [420, 247] width 299 height 21
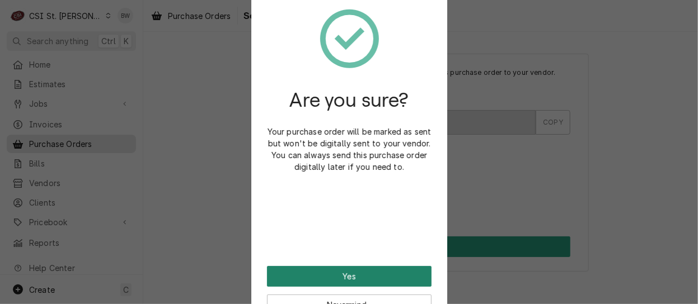
click at [344, 271] on button "Yes" at bounding box center [349, 276] width 164 height 21
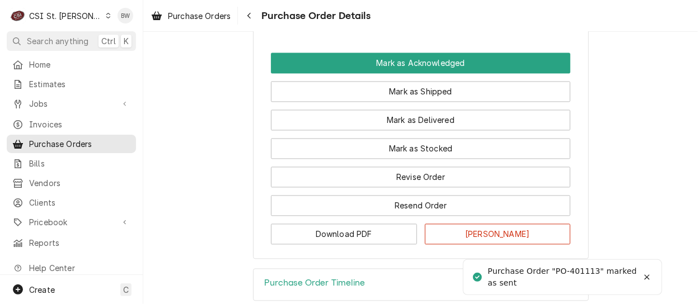
scroll to position [1019, 0]
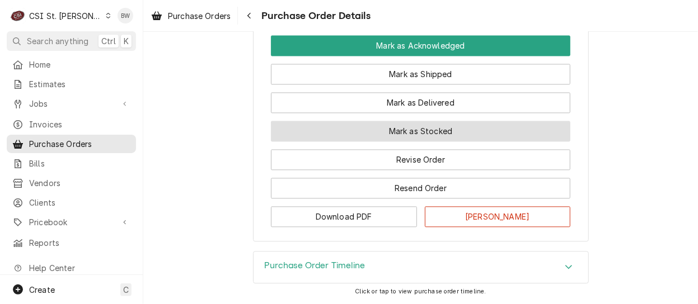
click at [374, 133] on button "Mark as Stocked" at bounding box center [420, 131] width 299 height 21
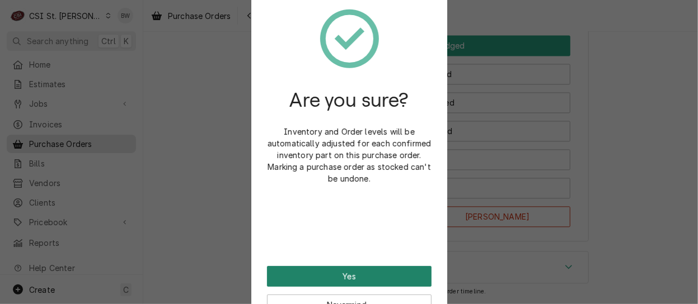
click at [337, 275] on button "Yes" at bounding box center [349, 276] width 164 height 21
